Goal: Book appointment/travel/reservation

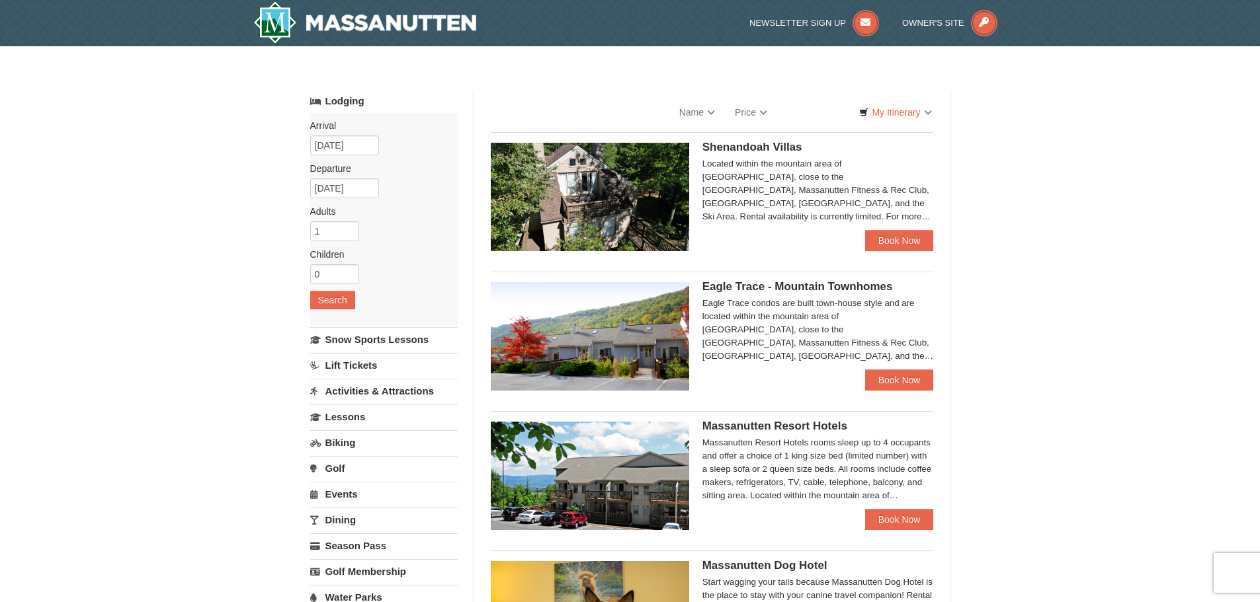
select select "9"
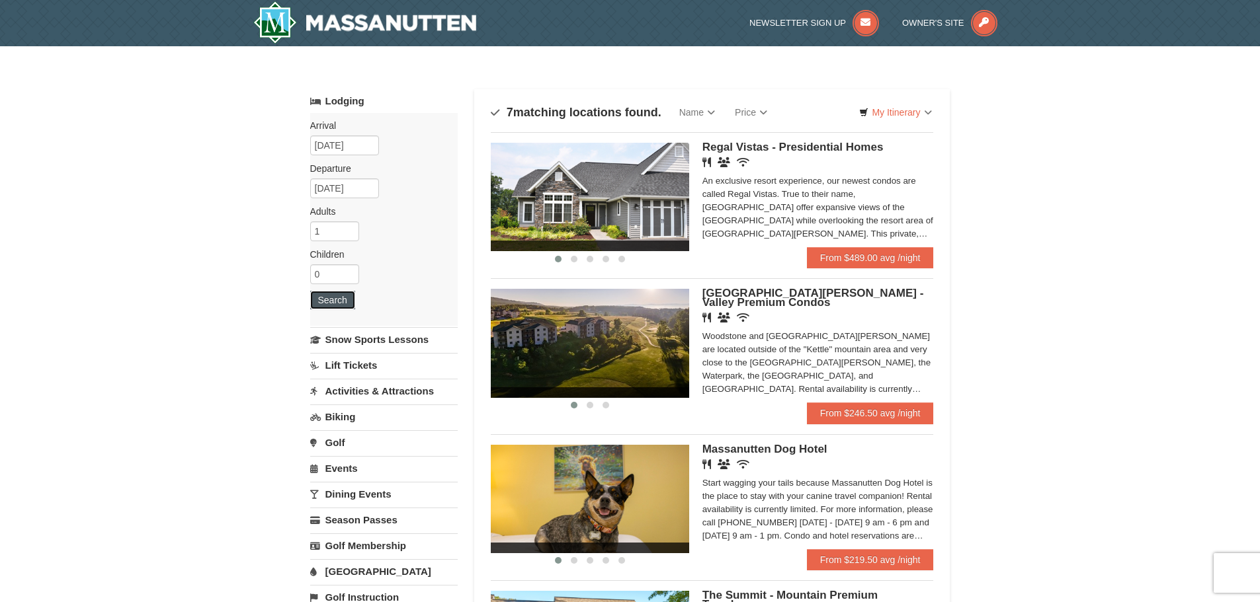
click at [340, 298] on button "Search" at bounding box center [332, 300] width 45 height 19
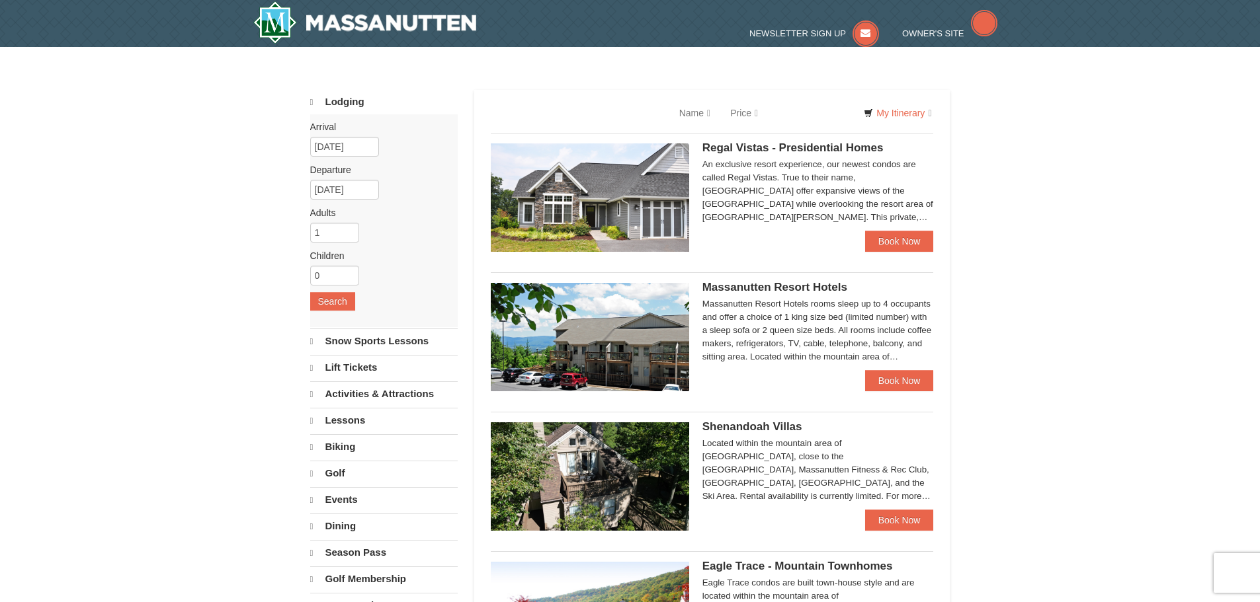
select select "9"
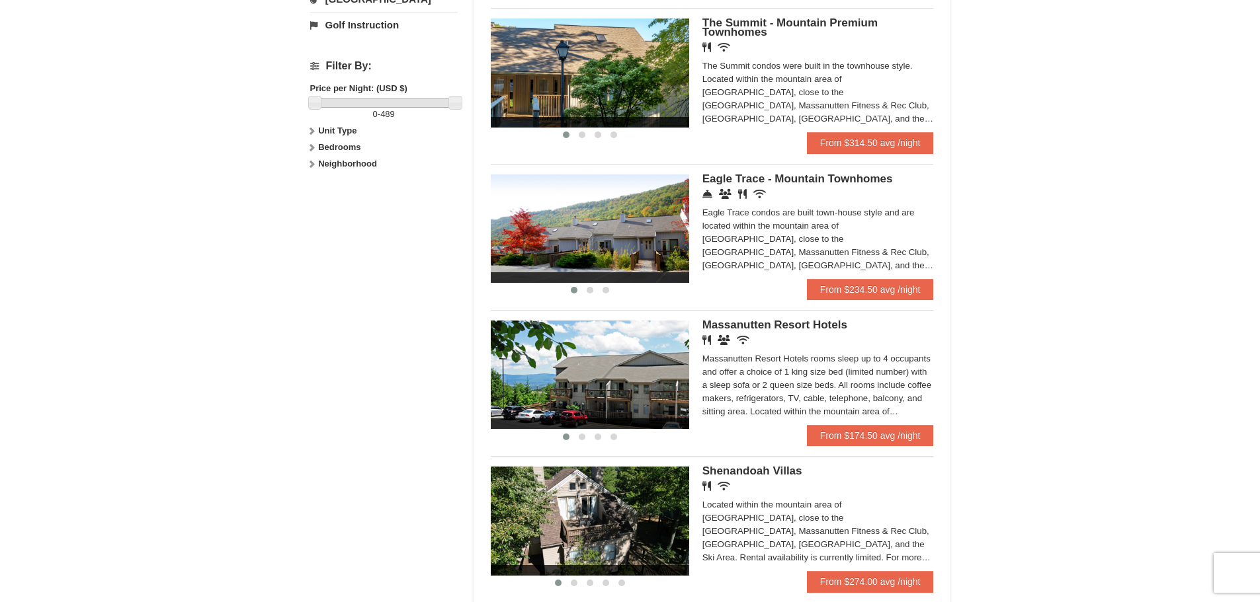
scroll to position [661, 0]
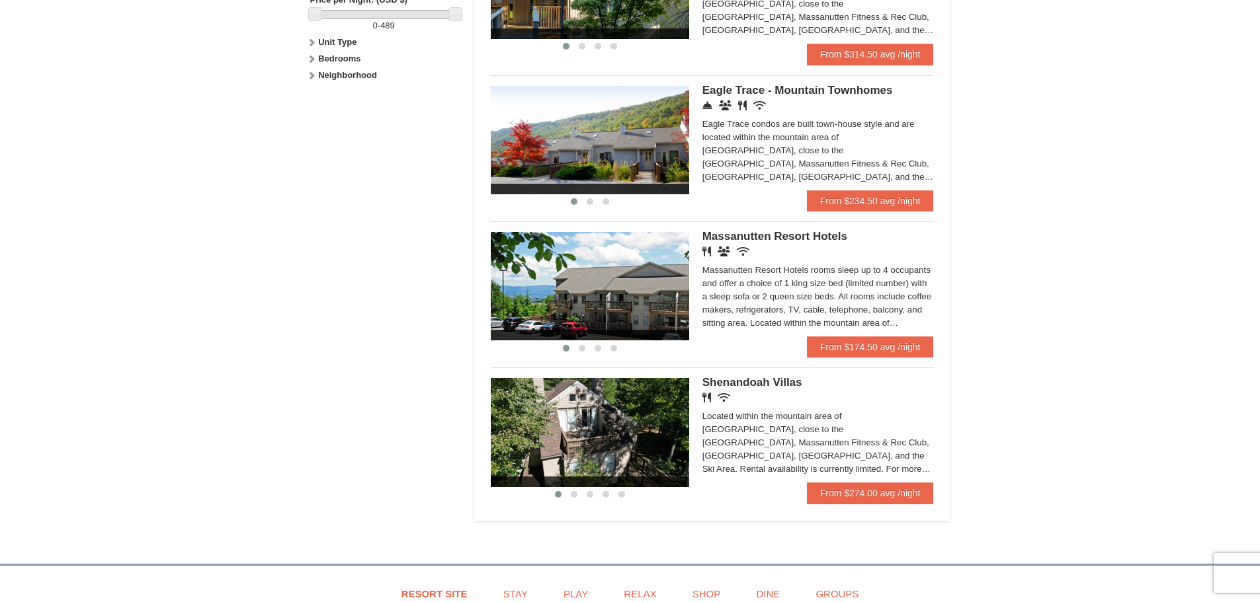
click at [808, 239] on span "Massanutten Resort Hotels" at bounding box center [774, 236] width 145 height 13
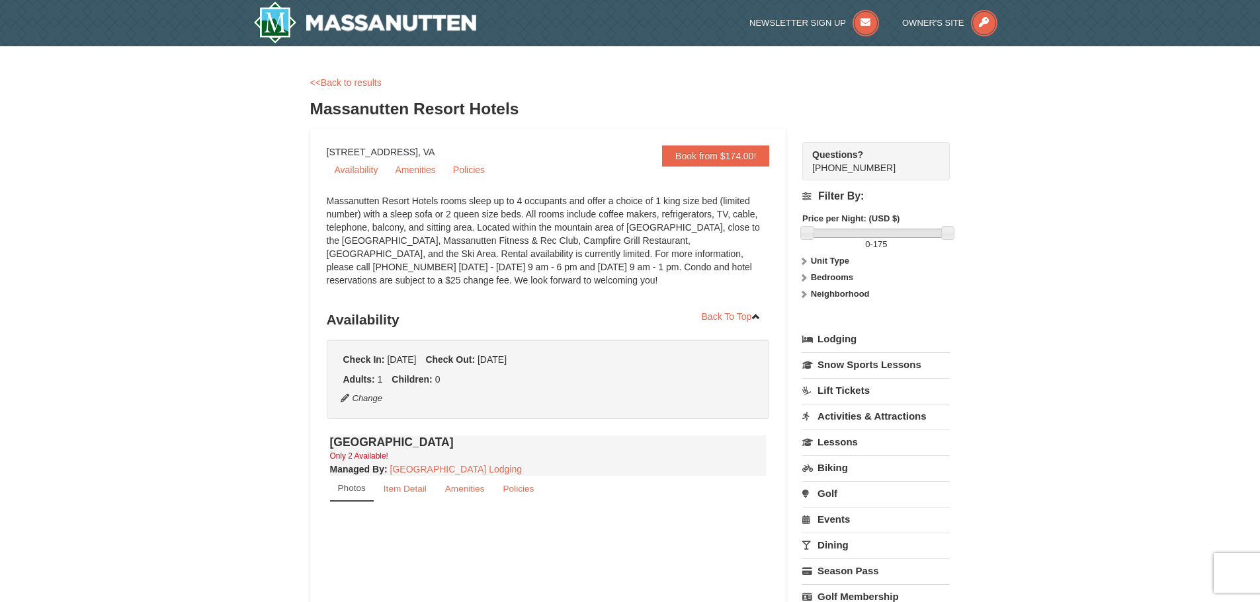
select select "9"
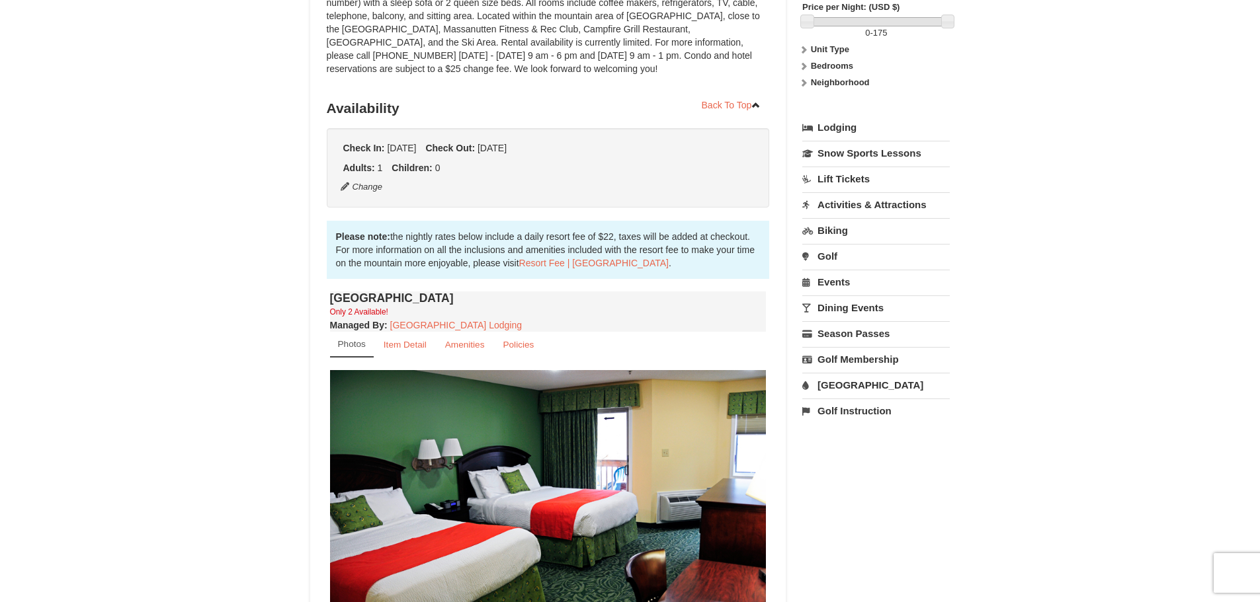
scroll to position [198, 0]
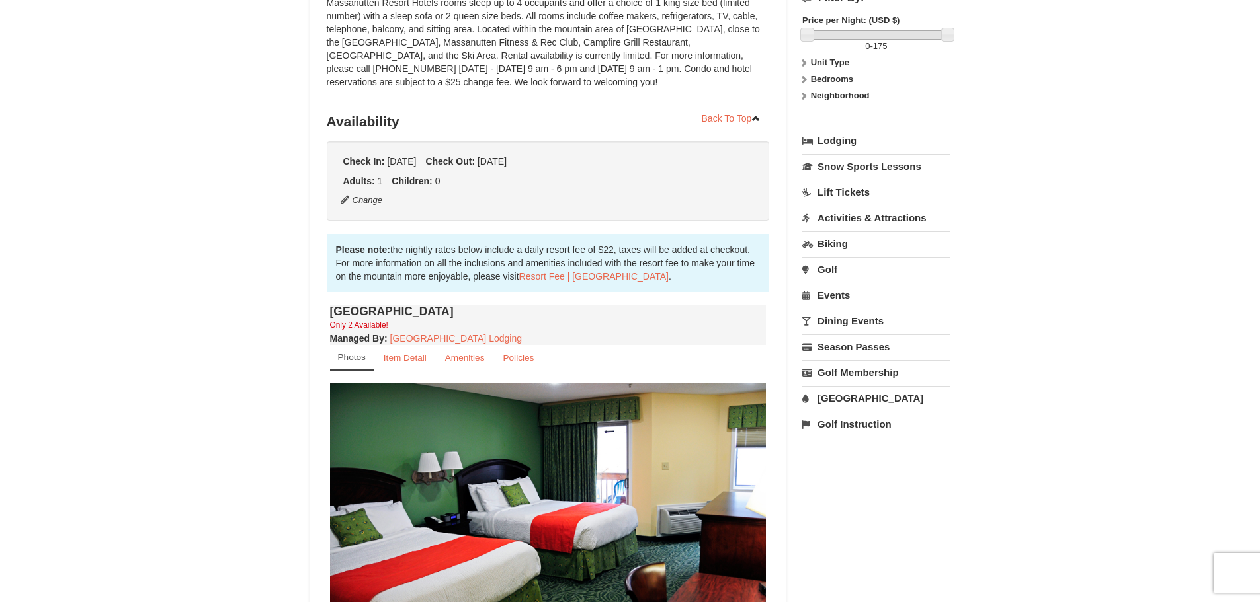
click at [223, 413] on div "× <<Back to results Massanutten Resort Hotels Book from $174.00! [STREET_ADDRES…" at bounding box center [630, 436] width 1260 height 1176
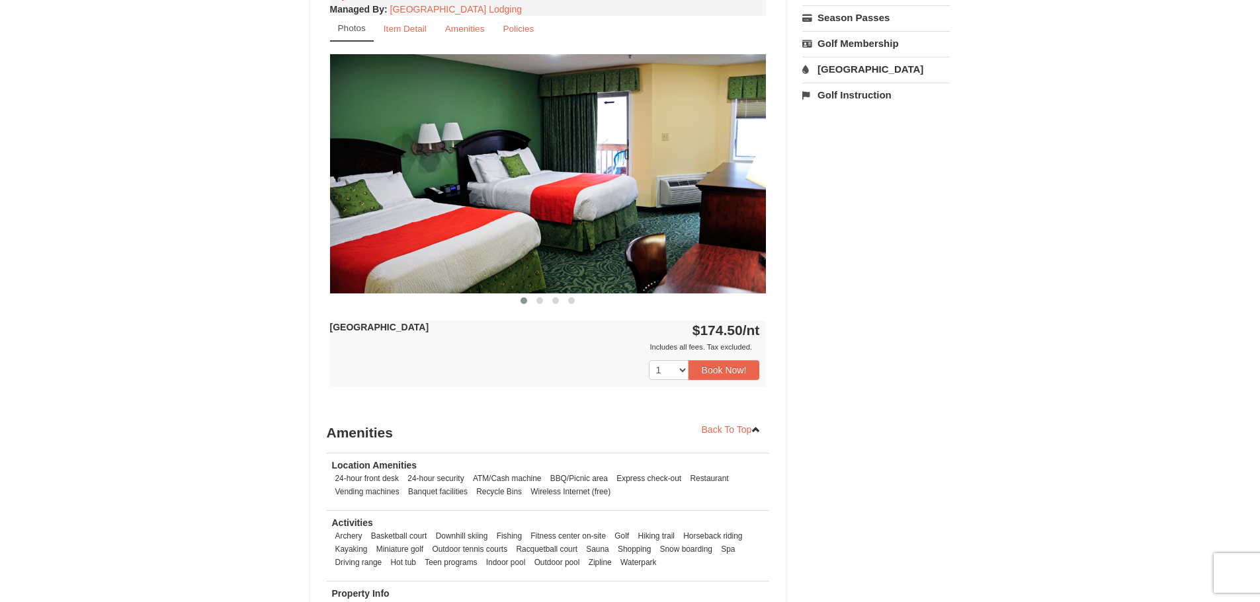
scroll to position [463, 0]
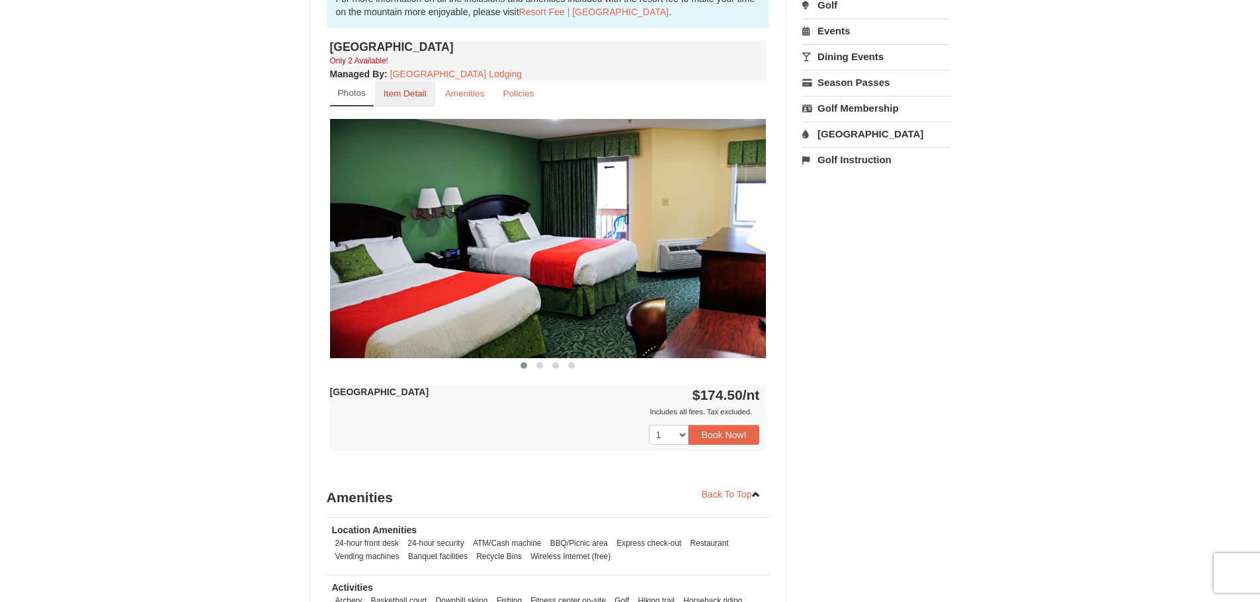
click at [405, 95] on small "Item Detail" at bounding box center [404, 94] width 43 height 10
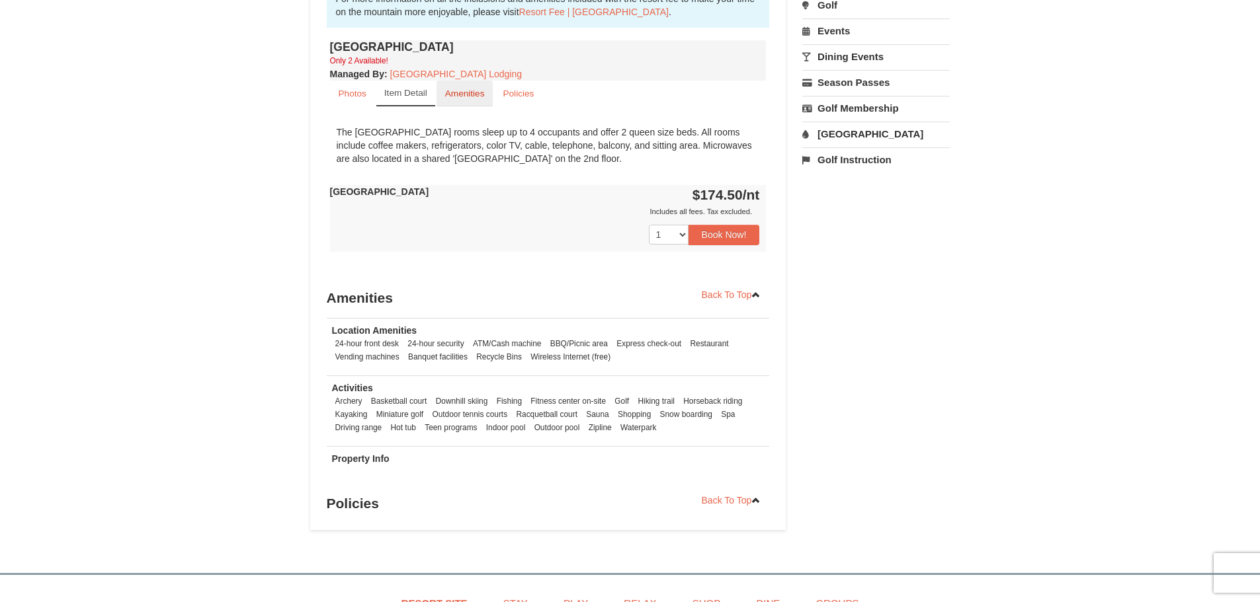
click at [456, 99] on small "Amenities" at bounding box center [465, 94] width 40 height 10
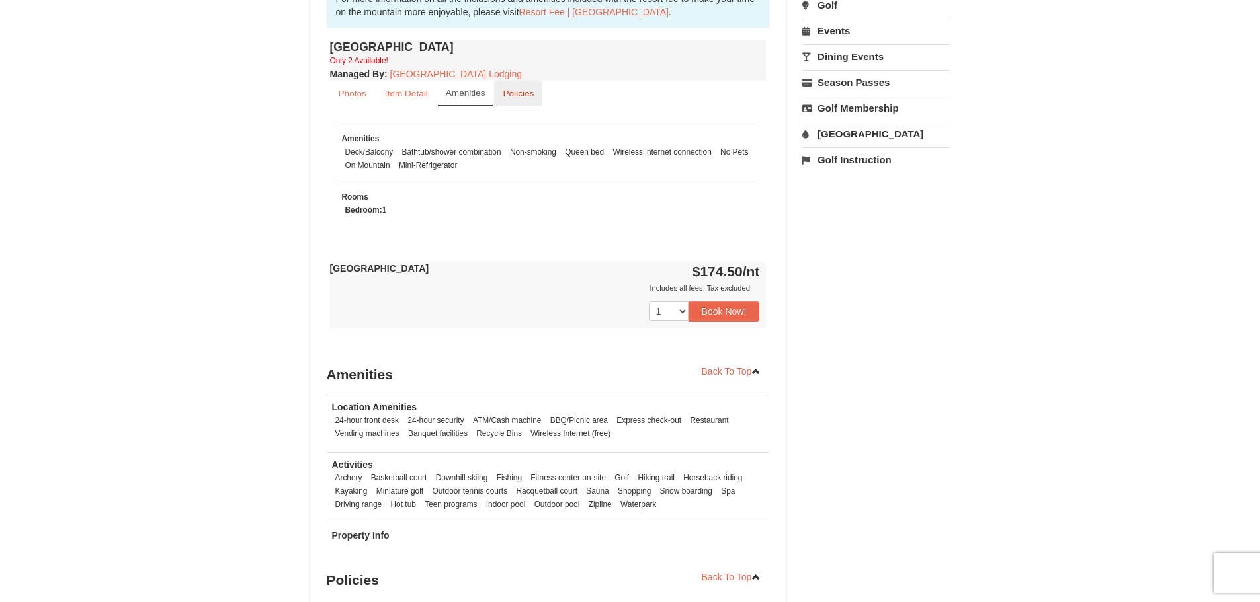
click at [521, 93] on small "Policies" at bounding box center [518, 94] width 31 height 10
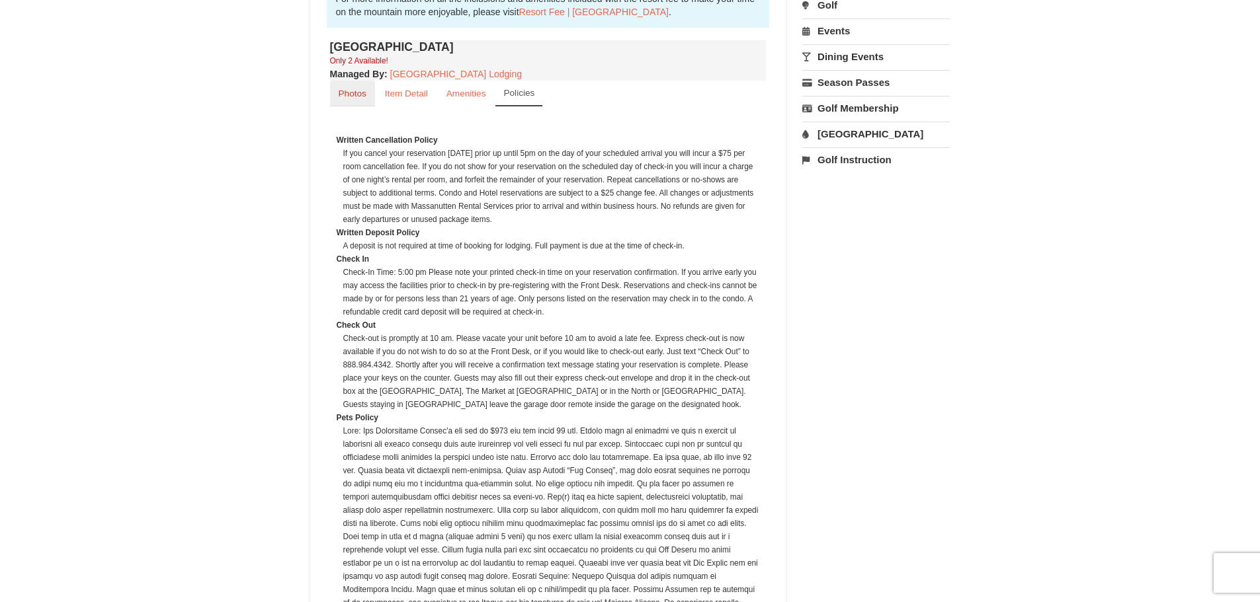
click at [348, 86] on link "Photos" at bounding box center [352, 94] width 45 height 26
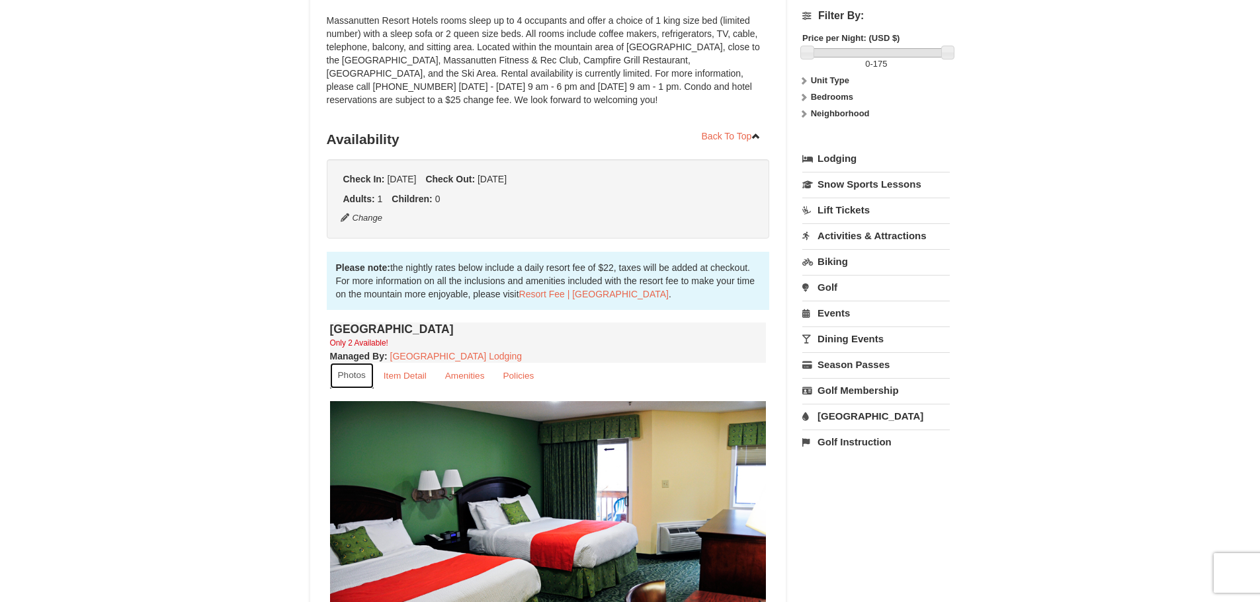
scroll to position [0, 0]
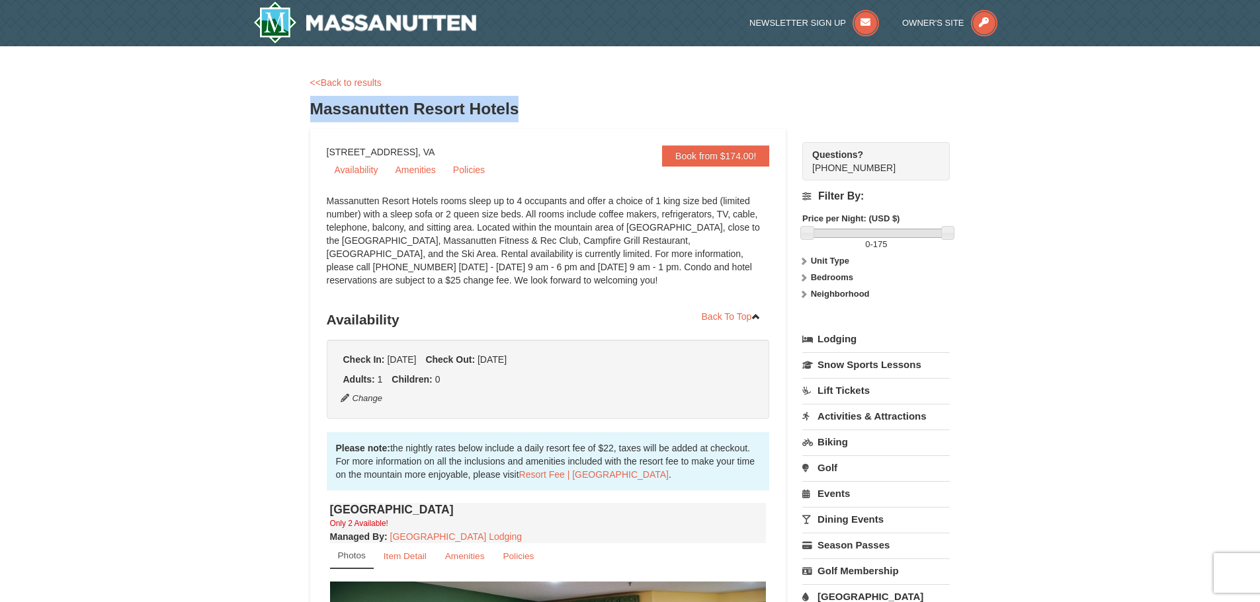
drag, startPoint x: 311, startPoint y: 106, endPoint x: 517, endPoint y: 112, distance: 205.7
click at [517, 112] on h3 "Massanutten Resort Hotels" at bounding box center [630, 109] width 640 height 26
copy h3 "Massanutten Resort Hotels"
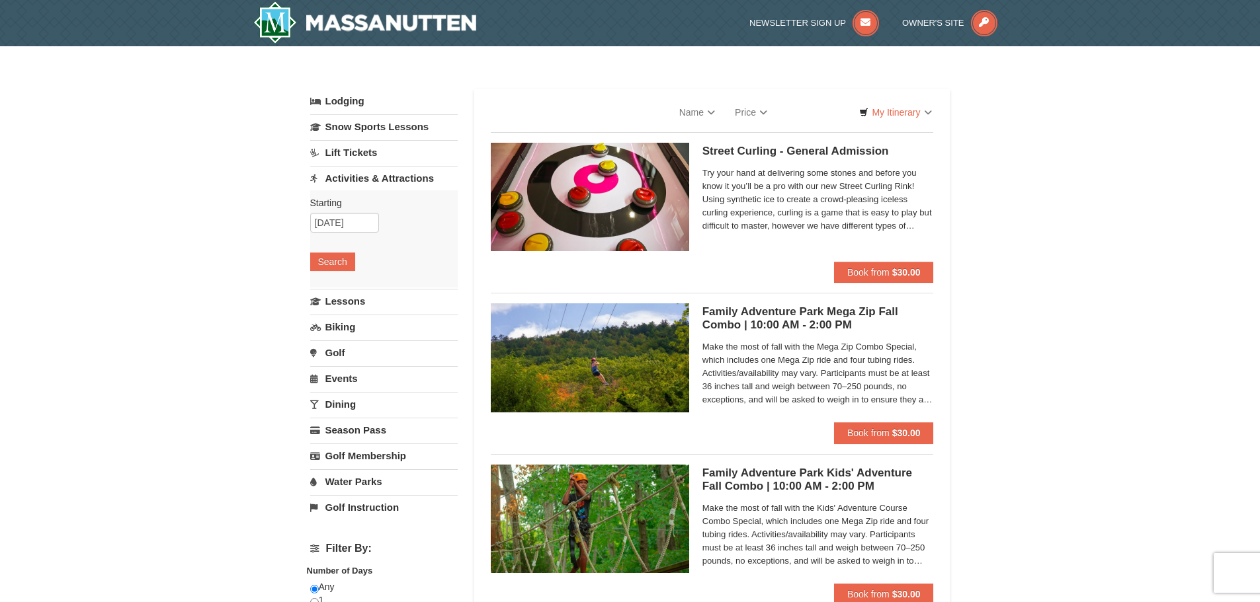
select select "9"
